Goal: Information Seeking & Learning: Learn about a topic

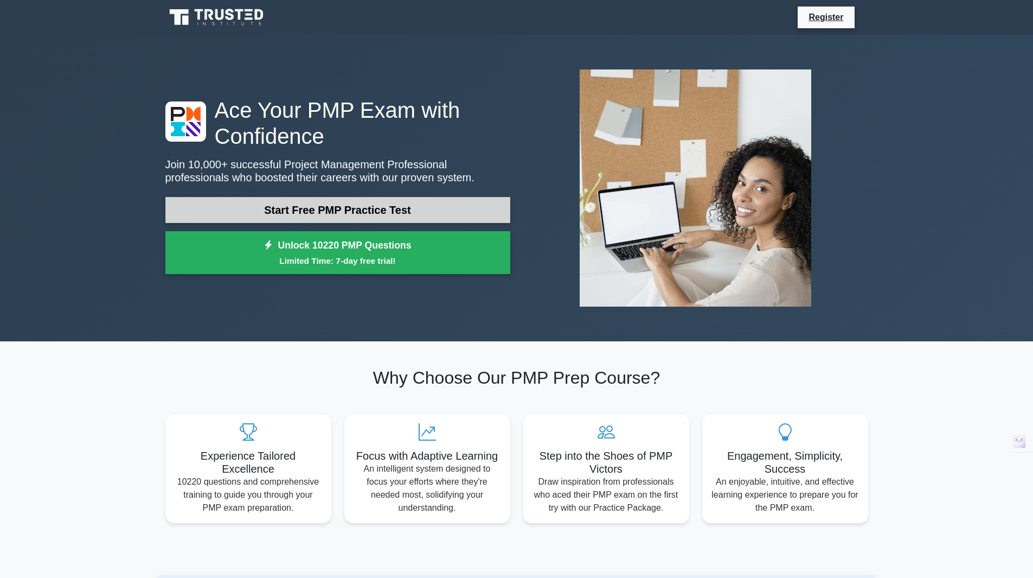
click at [328, 211] on link "Start Free PMP Practice Test" at bounding box center [337, 210] width 345 height 26
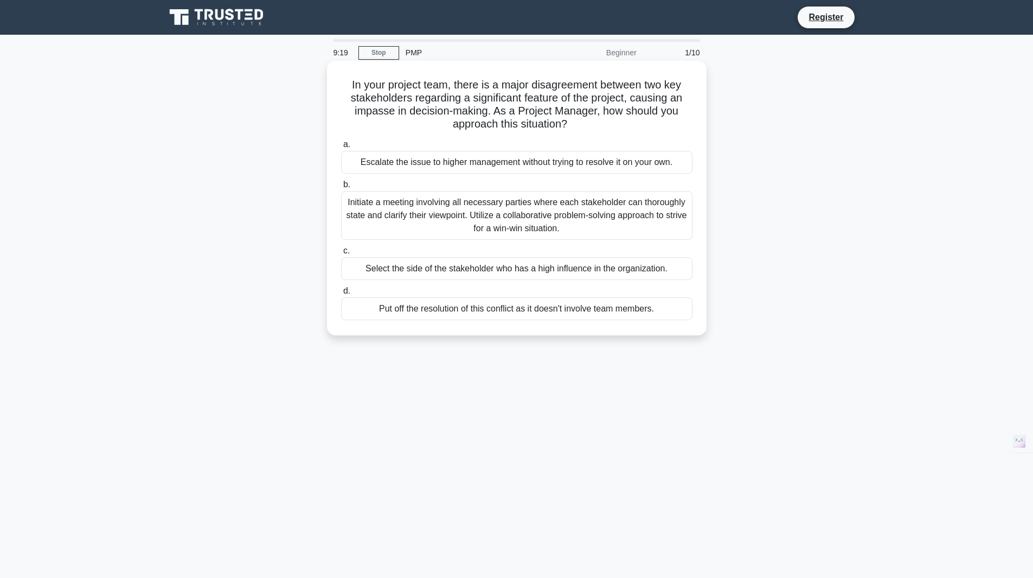
click at [535, 228] on div "Initiate a meeting involving all necessary parties where each stakeholder can t…" at bounding box center [516, 215] width 351 height 49
click at [341, 188] on input "b. Initiate a meeting involving all necessary parties where each stakeholder ca…" at bounding box center [341, 184] width 0 height 7
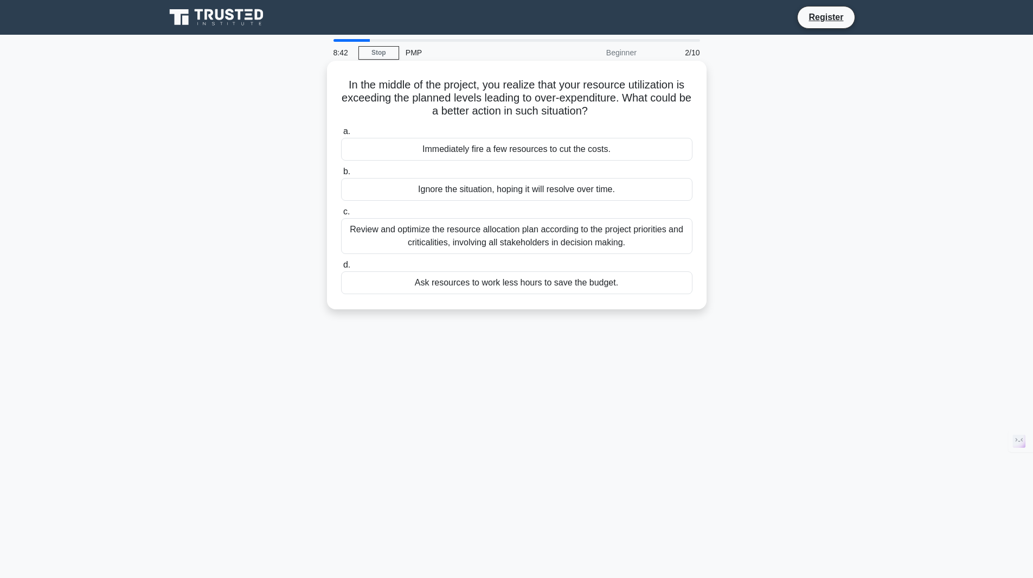
click at [544, 233] on div "Review and optimize the resource allocation plan according to the project prior…" at bounding box center [516, 236] width 351 height 36
click at [341, 215] on input "c. Review and optimize the resource allocation plan according to the project pr…" at bounding box center [341, 211] width 0 height 7
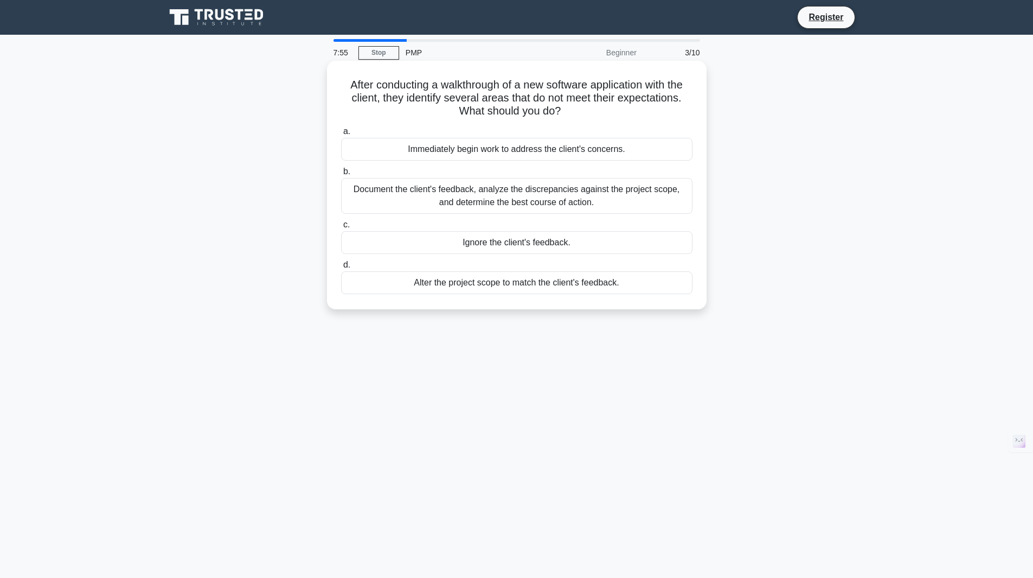
click at [527, 206] on div "Document the client's feedback, analyze the discrepancies against the project s…" at bounding box center [516, 196] width 351 height 36
click at [341, 175] on input "b. Document the client's feedback, analyze the discrepancies against the projec…" at bounding box center [341, 171] width 0 height 7
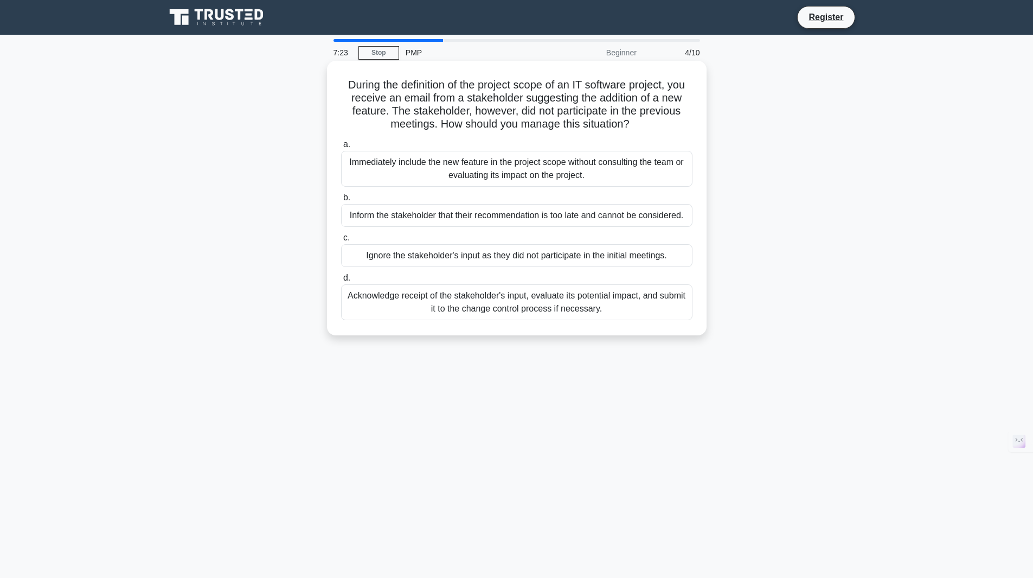
click at [526, 309] on div "Acknowledge receipt of the stakeholder's input, evaluate its potential impact, …" at bounding box center [516, 302] width 351 height 36
click at [341, 282] on input "d. Acknowledge receipt of the stakeholder's input, evaluate its potential impac…" at bounding box center [341, 277] width 0 height 7
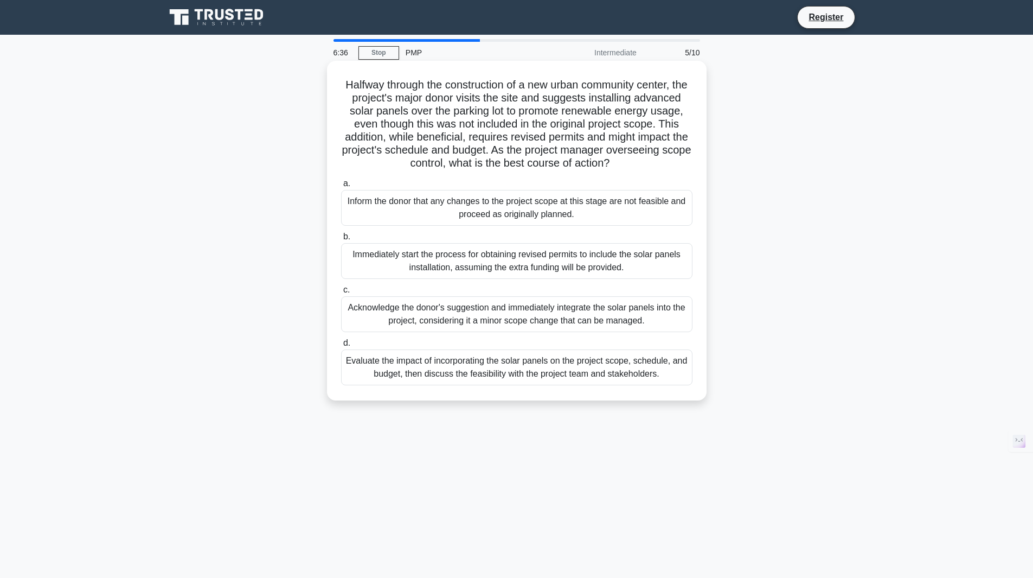
click at [494, 385] on div "Evaluate the impact of incorporating the solar panels on the project scope, sch…" at bounding box center [516, 367] width 351 height 36
click at [341, 347] on input "d. Evaluate the impact of incorporating the solar panels on the project scope, …" at bounding box center [341, 343] width 0 height 7
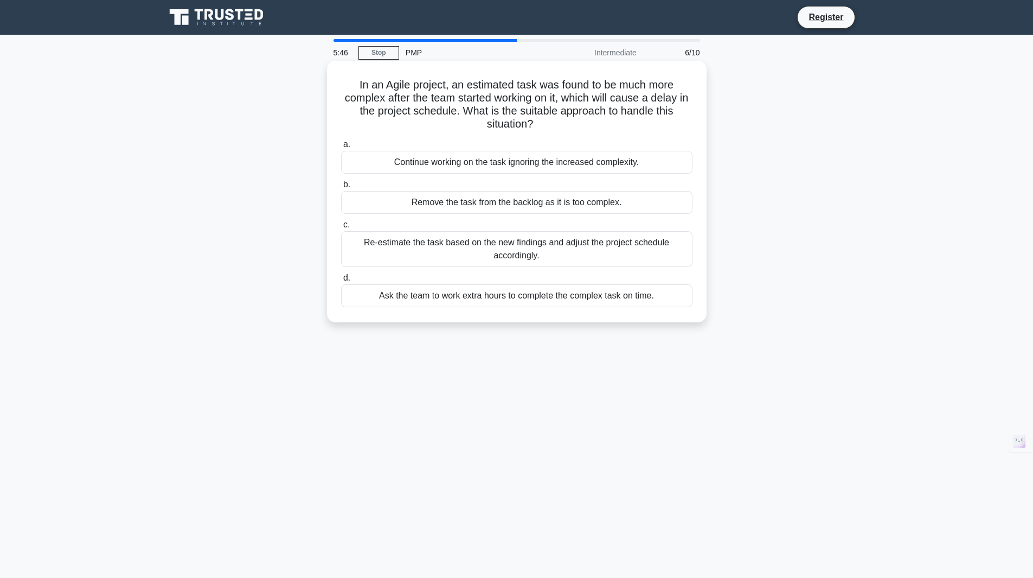
click at [549, 255] on div "Re-estimate the task based on the new findings and adjust the project schedule …" at bounding box center [516, 249] width 351 height 36
click at [341, 228] on input "c. Re-estimate the task based on the new findings and adjust the project schedu…" at bounding box center [341, 224] width 0 height 7
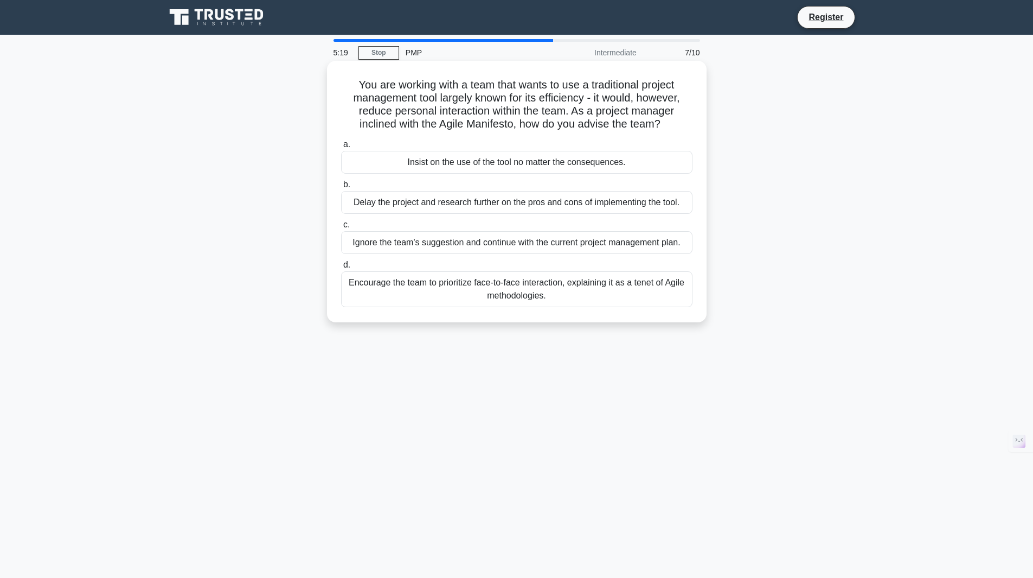
click at [530, 292] on div "Encourage the team to prioritize face-to-face interaction, explaining it as a t…" at bounding box center [516, 289] width 351 height 36
click at [341, 268] on input "d. Encourage the team to prioritize face-to-face interaction, explaining it as …" at bounding box center [341, 264] width 0 height 7
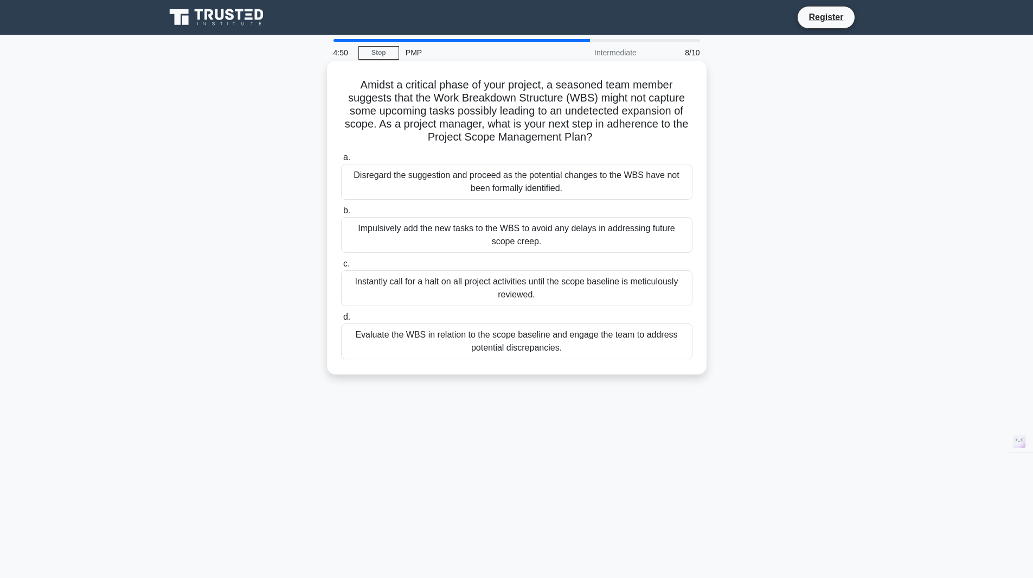
click at [570, 346] on div "Evaluate the WBS in relation to the scope baseline and engage the team to addre…" at bounding box center [516, 341] width 351 height 36
click at [341, 321] on input "d. Evaluate the WBS in relation to the scope baseline and engage the team to ad…" at bounding box center [341, 317] width 0 height 7
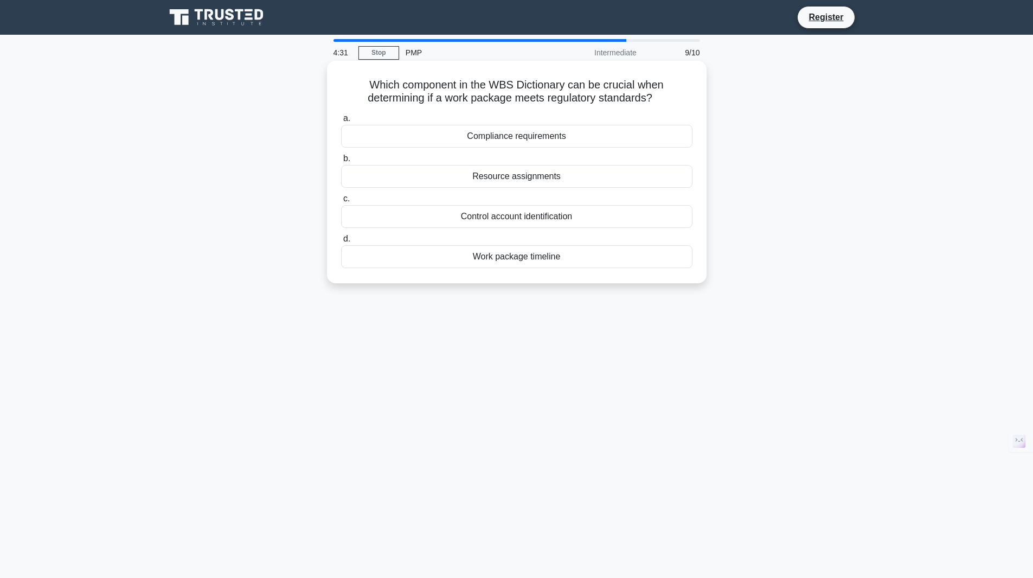
click at [548, 135] on div "Compliance requirements" at bounding box center [516, 136] width 351 height 23
click at [341, 122] on input "a. Compliance requirements" at bounding box center [341, 118] width 0 height 7
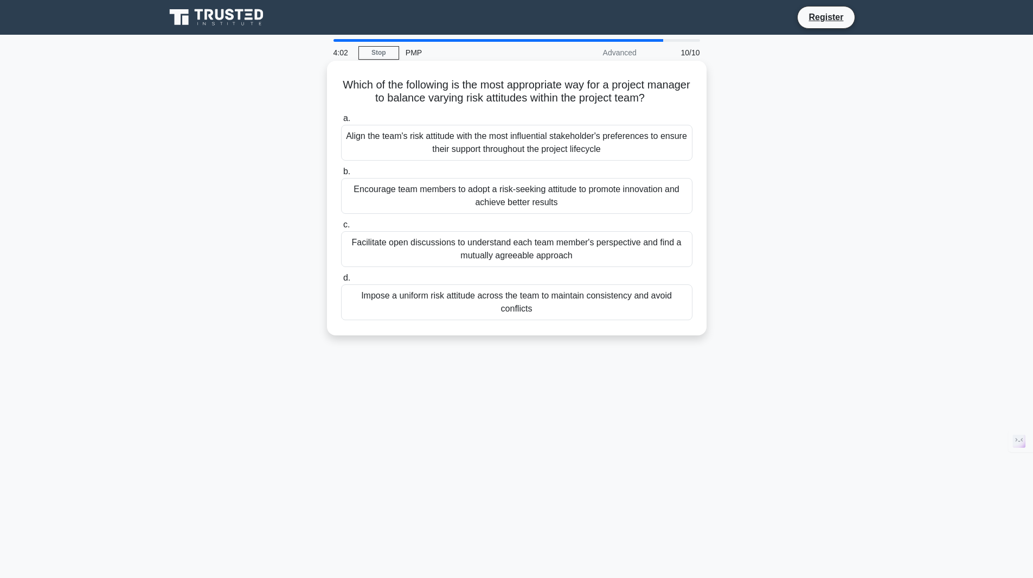
click at [528, 191] on div "Encourage team members to adopt a risk-seeking attitude to promote innovation a…" at bounding box center [516, 196] width 351 height 36
click at [341, 175] on input "b. Encourage team members to adopt a risk-seeking attitude to promote innovatio…" at bounding box center [341, 171] width 0 height 7
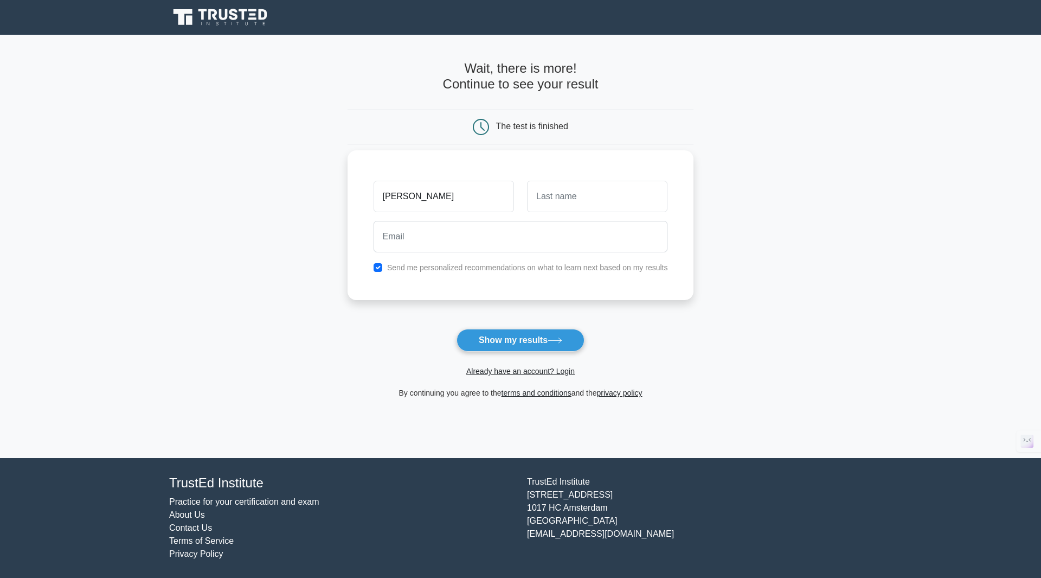
type input "[PERSON_NAME]"
click at [569, 197] on input "text" at bounding box center [597, 196] width 140 height 31
type input "SUBRAMANIAN"
click at [507, 239] on input "email" at bounding box center [521, 236] width 295 height 31
type input "venkadesh_s@outlook.com"
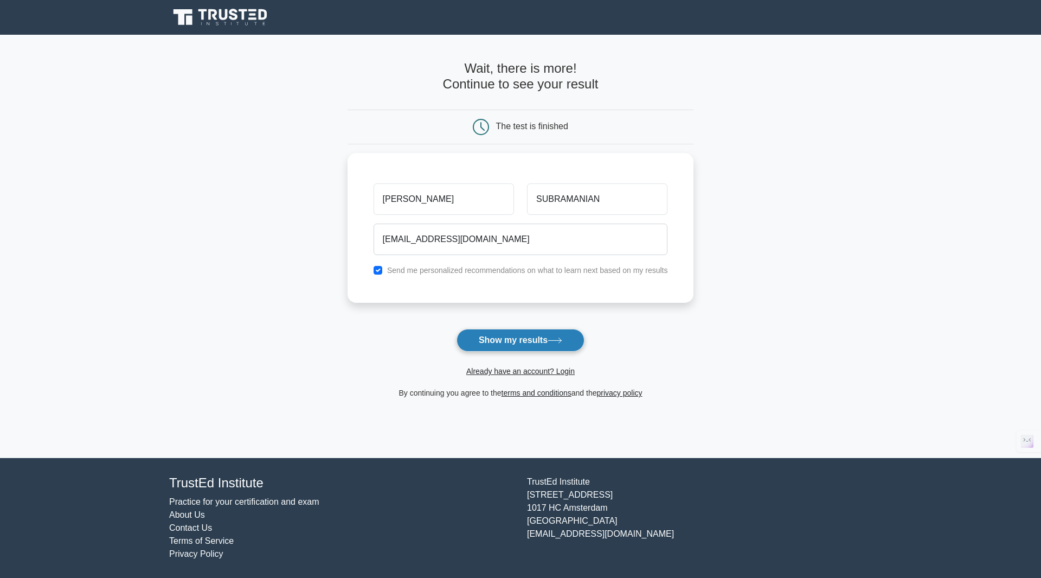
click at [511, 331] on button "Show my results" at bounding box center [521, 340] width 128 height 23
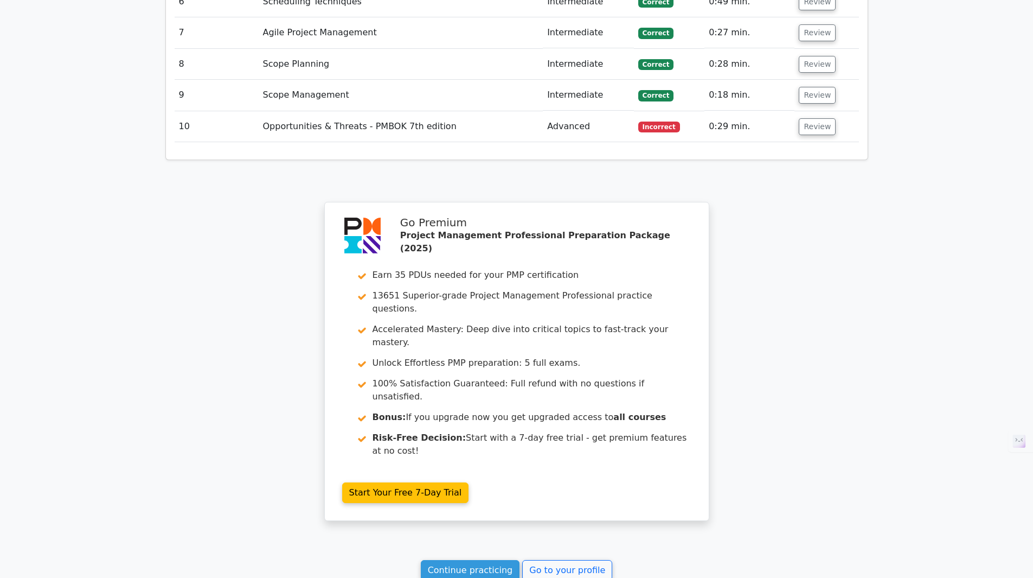
scroll to position [1707, 0]
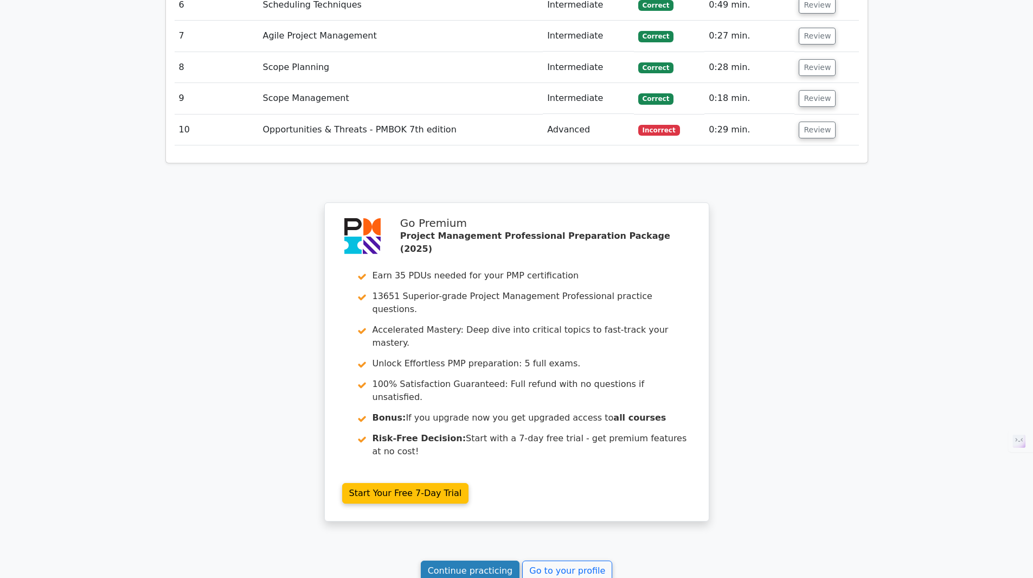
click at [482, 560] on link "Continue practicing" at bounding box center [470, 570] width 99 height 21
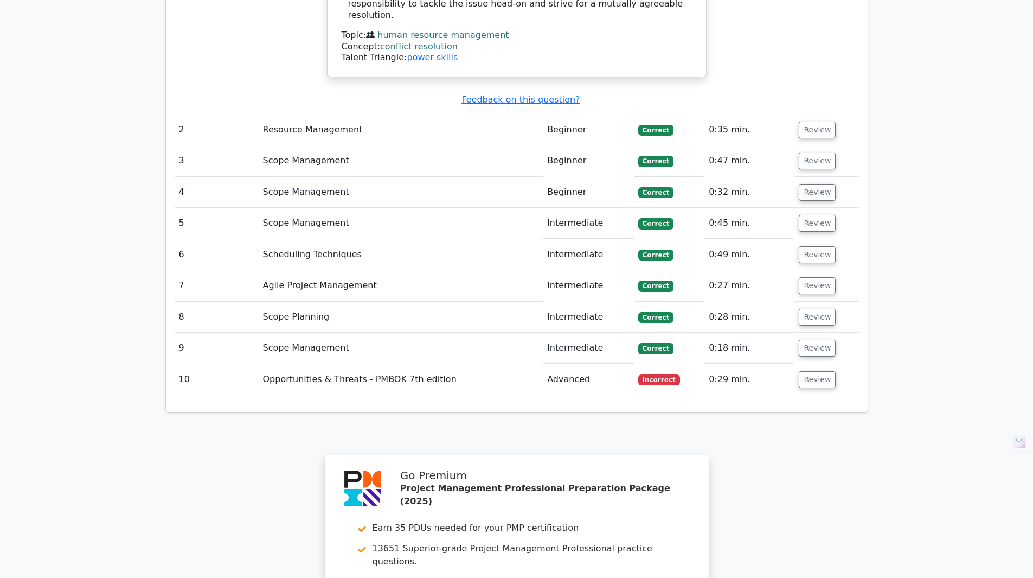
scroll to position [1456, 0]
click at [357, 363] on td "Opportunities & Threats - PMBOK 7th edition" at bounding box center [401, 378] width 285 height 31
click at [823, 370] on button "Review" at bounding box center [817, 378] width 37 height 17
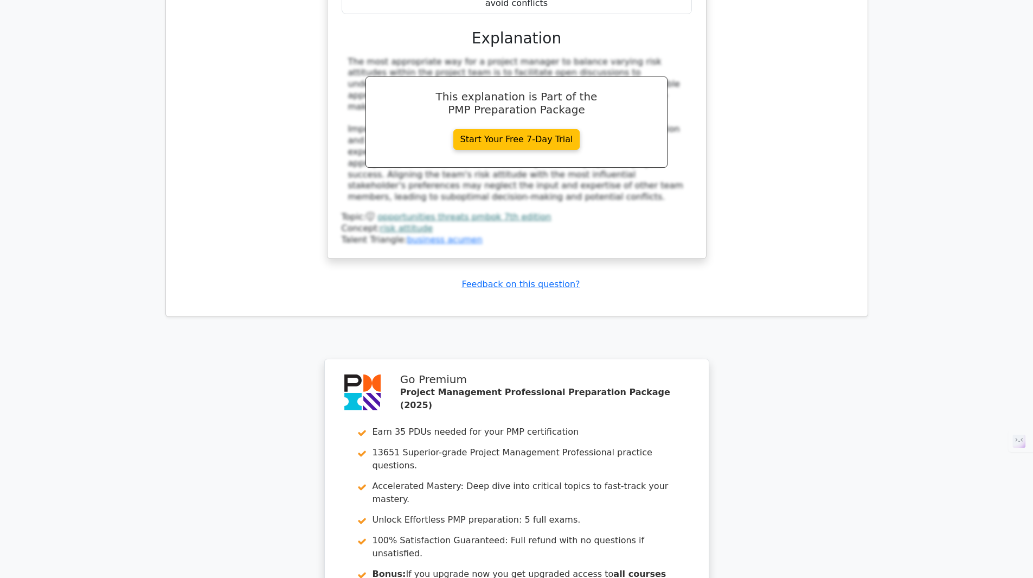
scroll to position [2233, 0]
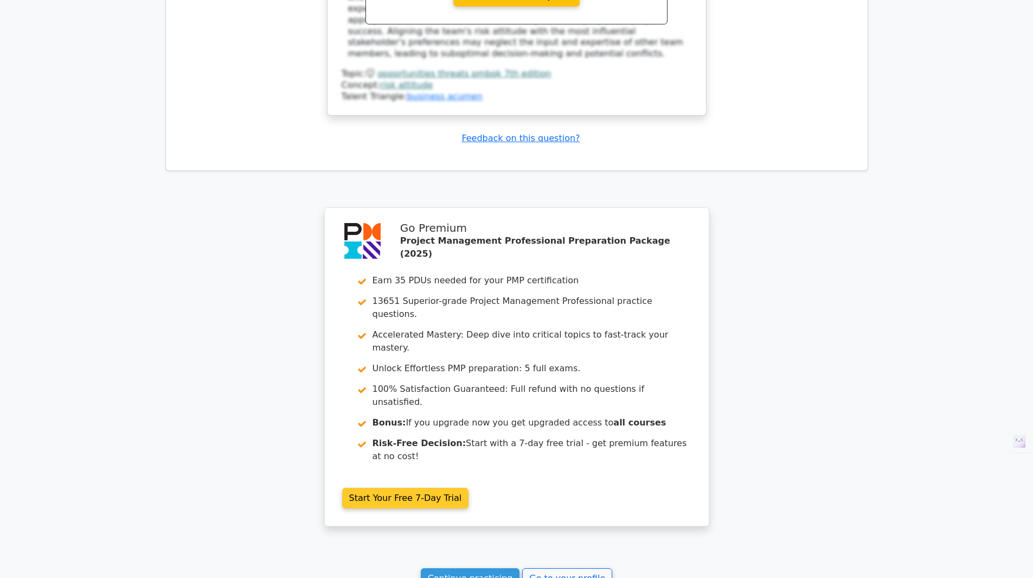
click at [411, 488] on link "Start Your Free 7-Day Trial" at bounding box center [405, 498] width 127 height 21
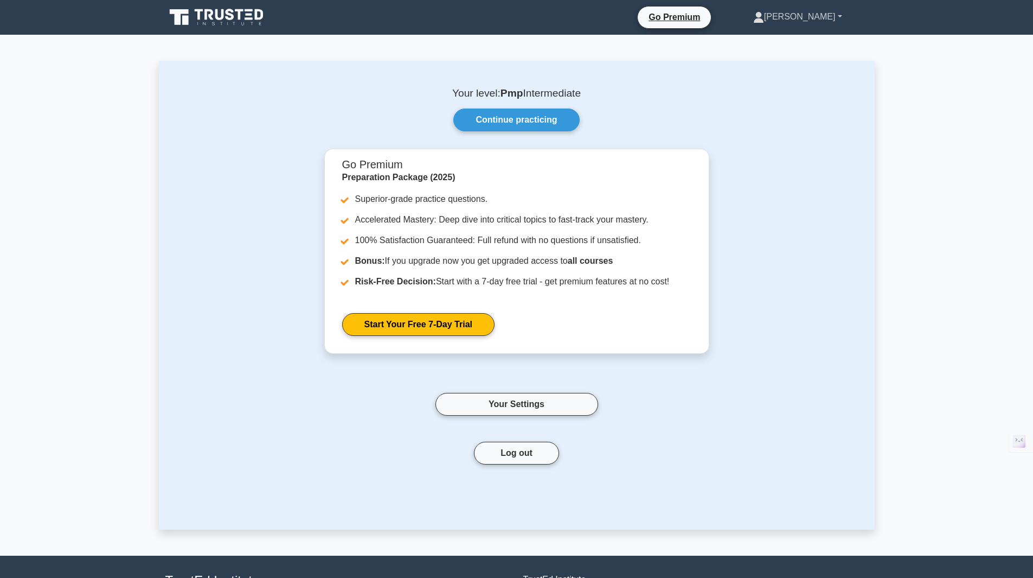
click at [805, 20] on link "[PERSON_NAME]" at bounding box center [797, 17] width 141 height 22
click at [763, 45] on link "Profile" at bounding box center [771, 42] width 86 height 17
click at [240, 20] on icon at bounding box center [217, 17] width 104 height 21
click at [688, 15] on link "Go Premium" at bounding box center [674, 17] width 65 height 14
